Goal: Understand process/instructions

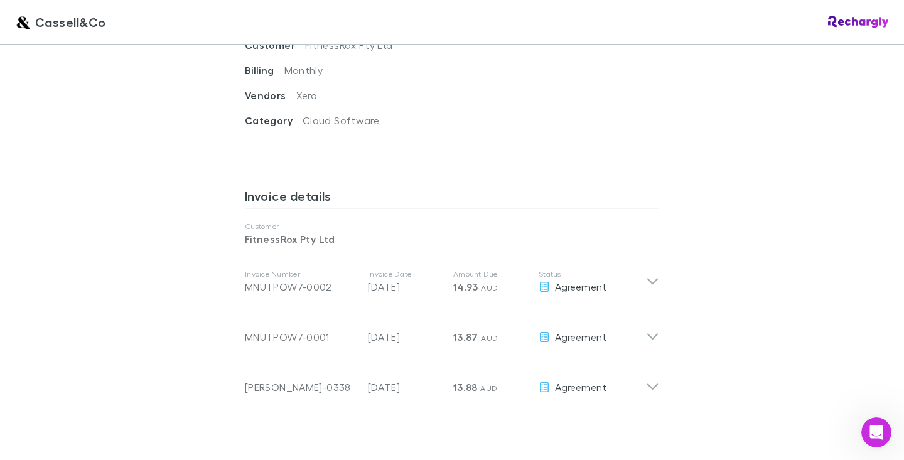
scroll to position [577, 0]
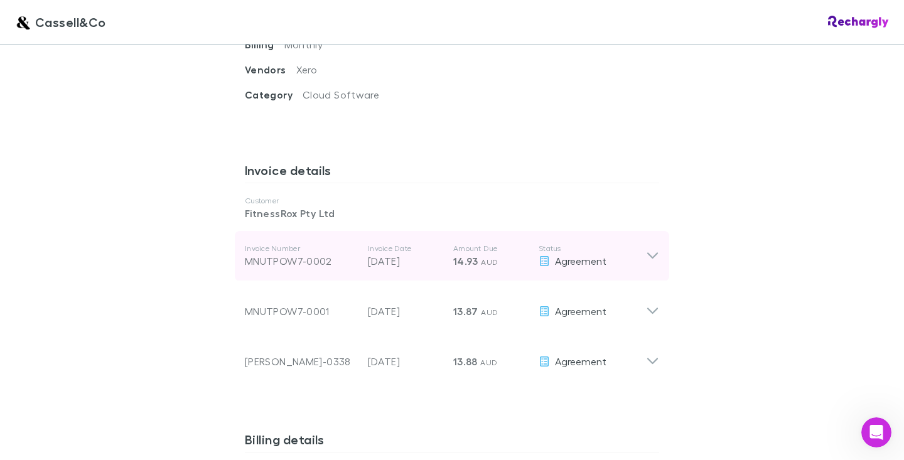
click at [654, 253] on icon at bounding box center [652, 256] width 11 height 6
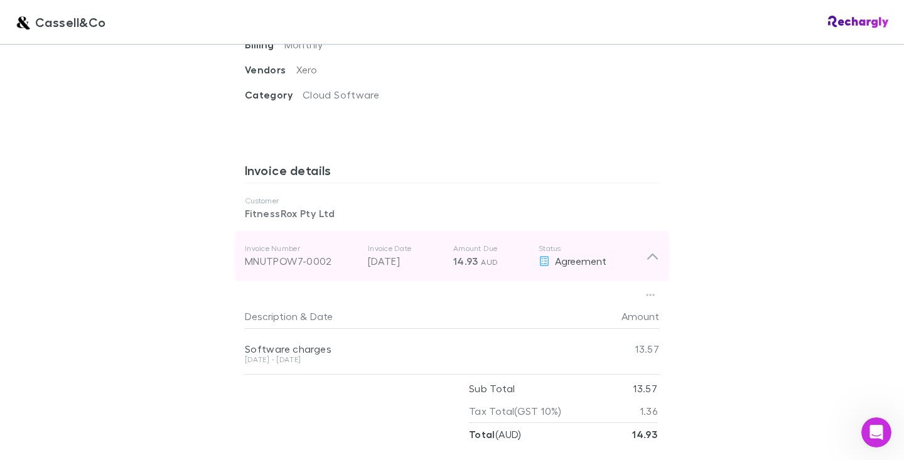
click at [654, 254] on icon at bounding box center [652, 257] width 11 height 6
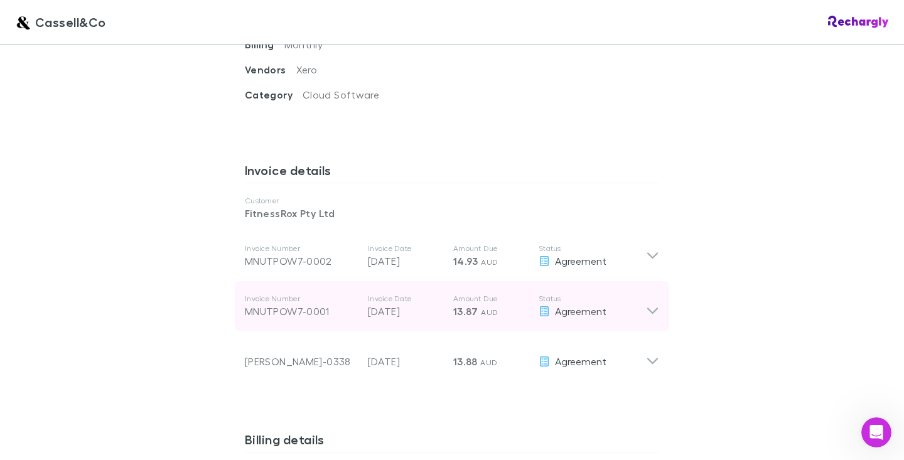
click at [656, 295] on icon at bounding box center [652, 306] width 13 height 25
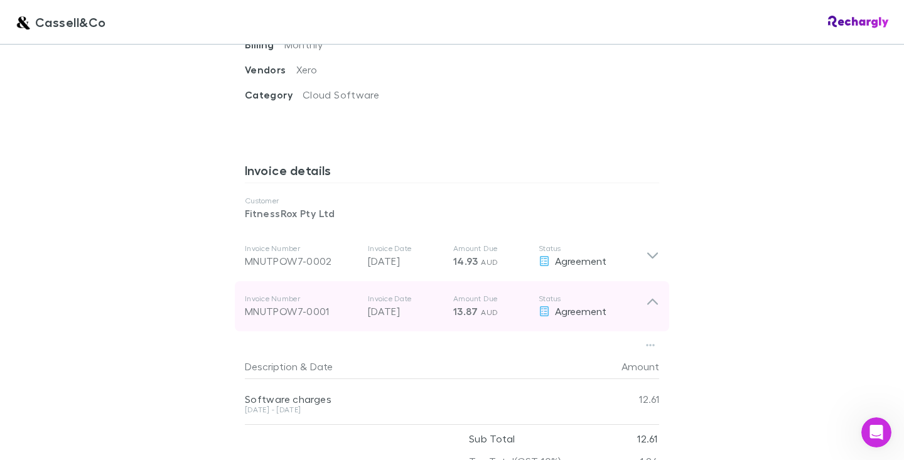
click at [656, 295] on icon at bounding box center [652, 306] width 13 height 25
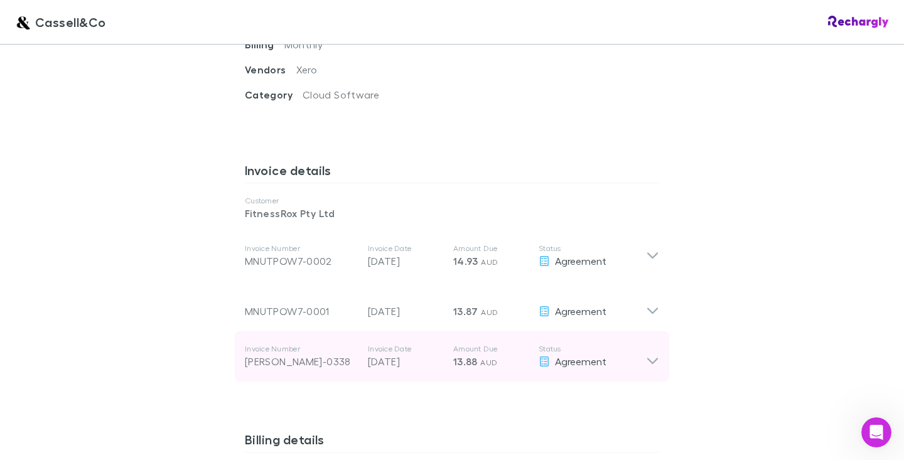
click at [653, 351] on icon at bounding box center [652, 356] width 13 height 25
